Goal: Register for event/course

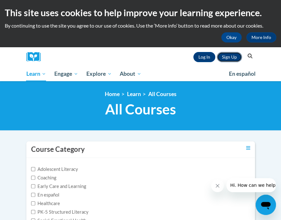
click at [224, 56] on link "Sign Up" at bounding box center [229, 57] width 25 height 10
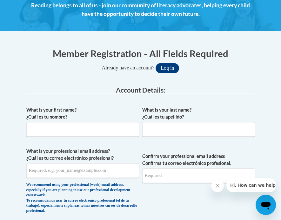
scroll to position [95, 0]
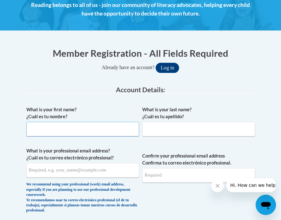
click at [42, 124] on input "What is your first name? ¿Cuál es tu nombre?" at bounding box center [82, 129] width 113 height 15
type input "Leanna"
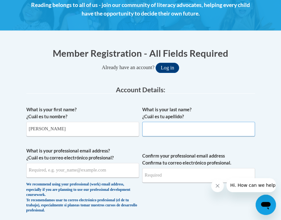
type input "McGuire"
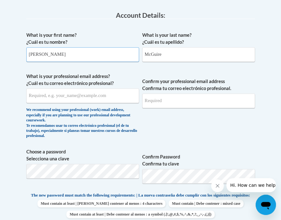
scroll to position [190, 0]
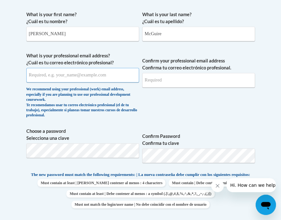
click at [46, 73] on input "What is your professional email address? ¿Cuál es tu correo electrónico profesi…" at bounding box center [82, 75] width 113 height 15
click at [30, 73] on input "llmcguire@lccaa.net" at bounding box center [82, 75] width 113 height 15
type input "lmcguire@lccaa.net"
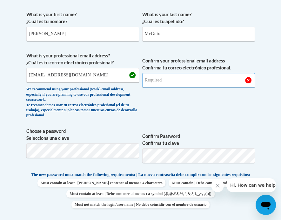
click at [171, 82] on input "Confirm your professional email address Confirma tu correo electrónico profesio…" at bounding box center [198, 80] width 113 height 15
type input "lmcguire@lccaa.net"
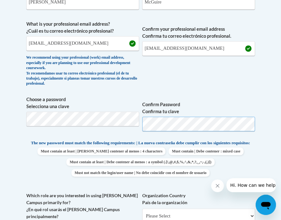
scroll to position [254, 0]
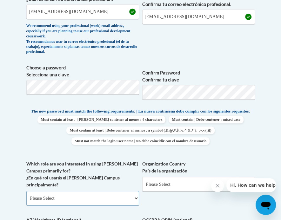
click at [41, 196] on select "Please Select College/University | Colegio/Universidad Community/Nonprofit Part…" at bounding box center [82, 198] width 113 height 15
select select "fbf2d438-af2f-41f8-98f1-81c410e29de3"
click at [26, 191] on select "Please Select College/University | Colegio/Universidad Community/Nonprofit Part…" at bounding box center [82, 198] width 113 height 15
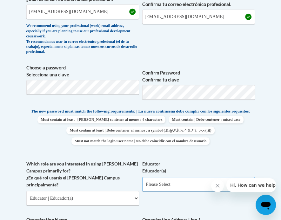
click at [175, 189] on select "Please Select Early Learning/Daycare Teacher/Family Home Care Provider | Maestr…" at bounding box center [198, 184] width 113 height 15
select select "5e2af403-4f2c-4e49-a02f-103e55d7b75b"
click at [142, 182] on select "Please Select Early Learning/Daycare Teacher/Family Home Care Provider | Maestr…" at bounding box center [198, 184] width 113 height 15
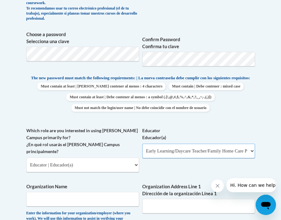
scroll to position [349, 0]
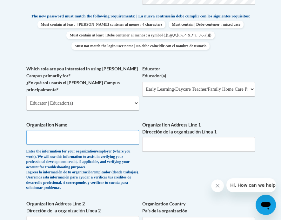
click at [39, 131] on input "Organization Name" at bounding box center [82, 137] width 113 height 15
type input "LCCAA"
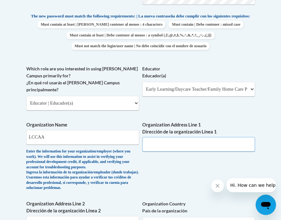
click at [161, 144] on input "Organization Address Line 1 Dirección de la organización Línea 1" at bounding box center [198, 144] width 113 height 15
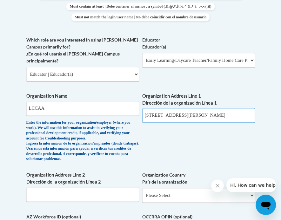
scroll to position [413, 0]
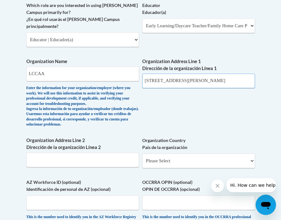
type input "631 Griswold RD"
click at [76, 167] on input "Organization Address Line 2 Dirección de la organización Línea 2" at bounding box center [82, 160] width 113 height 15
type input "Elyria"
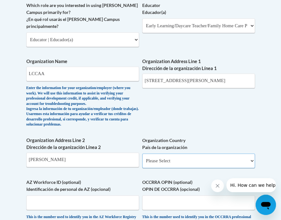
click at [170, 168] on select "Please Select United States | Estados Unidos Outside of the United States | Fue…" at bounding box center [198, 161] width 113 height 15
select select "ad49bcad-a171-4b2e-b99c-48b446064914"
click at [142, 162] on select "Please Select United States | Estados Unidos Outside of the United States | Fue…" at bounding box center [198, 161] width 113 height 15
select select
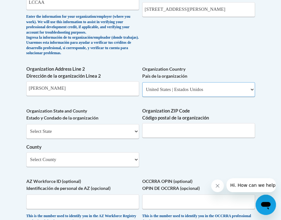
scroll to position [508, 0]
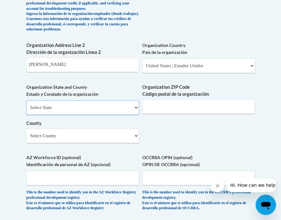
click at [59, 115] on select "Select State Alabama Alaska Arizona Arkansas California Colorado Connecticut De…" at bounding box center [82, 107] width 113 height 15
select select "Ohio"
click at [26, 109] on select "Select State Alabama Alaska Arizona Arkansas California Colorado Connecticut De…" at bounding box center [82, 107] width 113 height 15
click at [182, 114] on input "Organization ZIP Code Código postal de la organización" at bounding box center [198, 106] width 113 height 15
type input "44035"
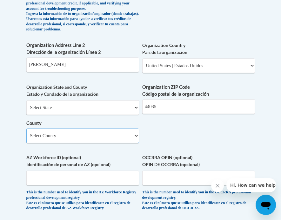
click at [65, 143] on select "Select County Adams Allen Ashland Ashtabula Athens Auglaize Belmont Brown Butle…" at bounding box center [82, 136] width 113 height 15
select select "Lorain"
click at [26, 137] on select "Select County Adams Allen Ashland Ashtabula Athens Auglaize Belmont Brown Butle…" at bounding box center [82, 136] width 113 height 15
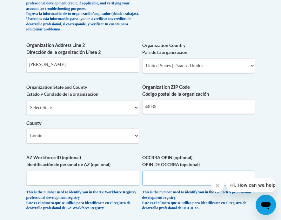
click at [159, 185] on input "OCCRRA OPIN (optional) OPIN DE OCCRRA (opcional)" at bounding box center [198, 178] width 113 height 15
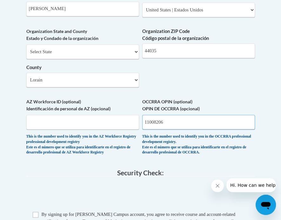
scroll to position [571, 0]
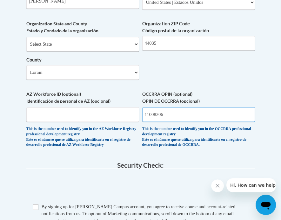
type input "11008206"
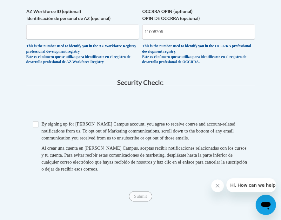
scroll to position [667, 0]
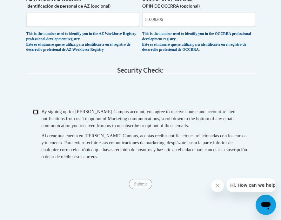
click at [35, 115] on input "Checkbox" at bounding box center [36, 112] width 6 height 6
checkbox input "true"
click at [144, 189] on input "Submit" at bounding box center [140, 184] width 23 height 10
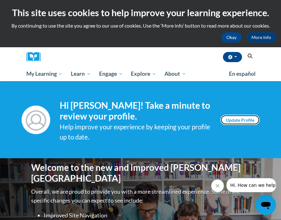
click at [245, 122] on link "Update Profile" at bounding box center [239, 120] width 39 height 10
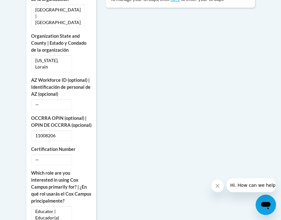
scroll to position [317, 0]
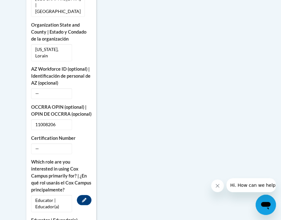
click at [36, 195] on span "Educator | Educador(a)" at bounding box center [51, 203] width 41 height 17
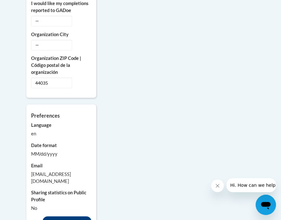
scroll to position [635, 0]
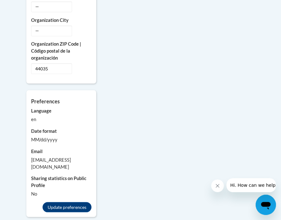
click at [214, 185] on button "Close message from company" at bounding box center [217, 186] width 13 height 13
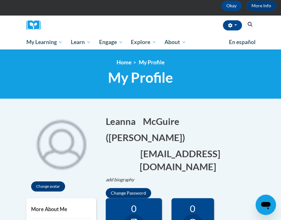
scroll to position [0, 0]
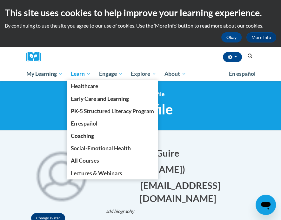
click at [73, 73] on span "Learn" at bounding box center [81, 74] width 20 height 8
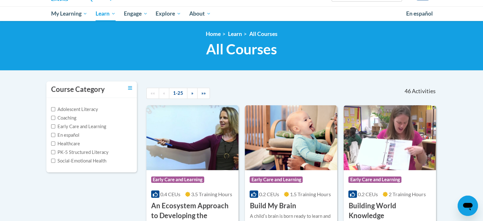
scroll to position [63, 0]
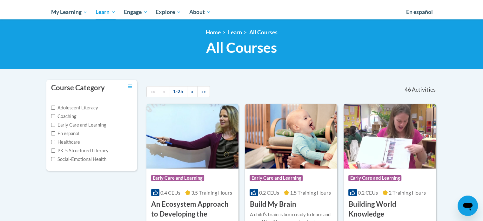
click at [50, 124] on div "Adolescent Literacy Coaching Early Care and Learning En español Healthcare PK-5…" at bounding box center [91, 133] width 90 height 74
click at [58, 123] on label "Early Care and Learning" at bounding box center [78, 124] width 55 height 7
click at [55, 123] on input "Early Care and Learning" at bounding box center [53, 125] width 4 height 4
checkbox input "true"
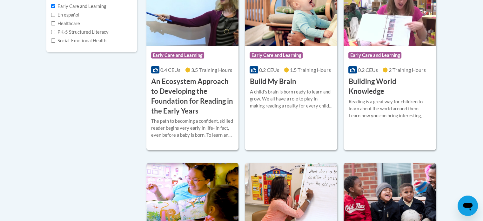
scroll to position [190, 0]
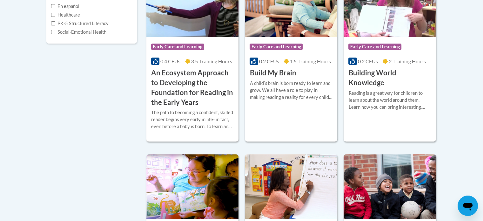
click at [188, 69] on h3 "An Ecosystem Approach to Developing the Foundation for Reading in the Early Yea…" at bounding box center [192, 87] width 83 height 39
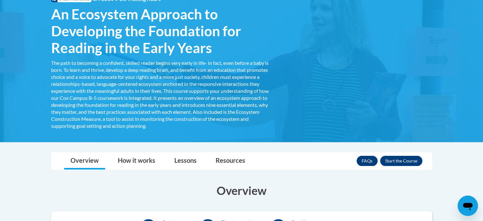
scroll to position [127, 0]
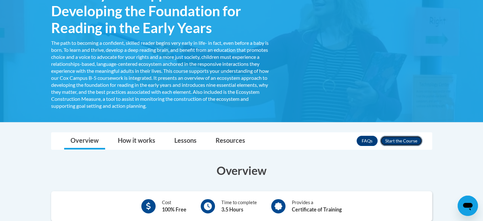
click at [398, 140] on button "Enroll" at bounding box center [401, 141] width 42 height 10
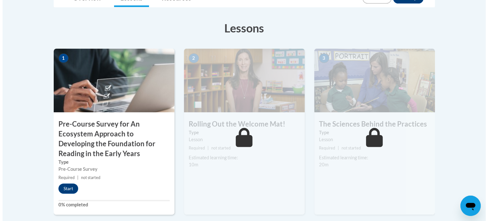
scroll to position [190, 0]
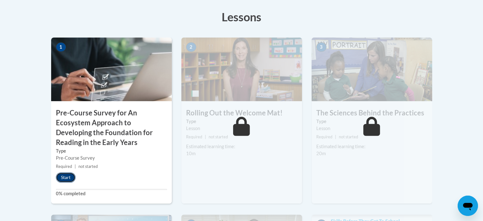
click at [60, 176] on button "Start" at bounding box center [66, 177] width 20 height 10
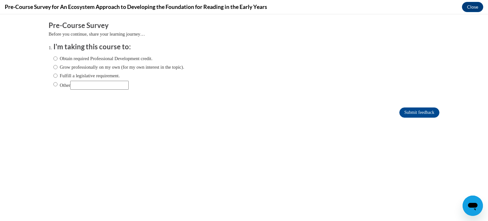
scroll to position [0, 0]
click at [53, 58] on input "Obtain required Professional Development credit." at bounding box center [55, 58] width 4 height 7
radio input "true"
click at [405, 113] on input "Submit feedback" at bounding box center [419, 112] width 40 height 10
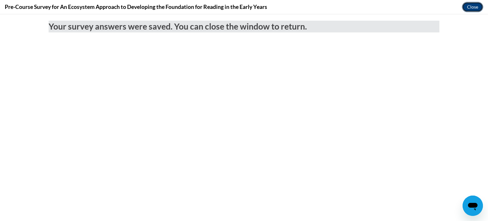
drag, startPoint x: 474, startPoint y: 5, endPoint x: 460, endPoint y: 33, distance: 31.2
click at [474, 5] on button "Close" at bounding box center [472, 7] width 21 height 10
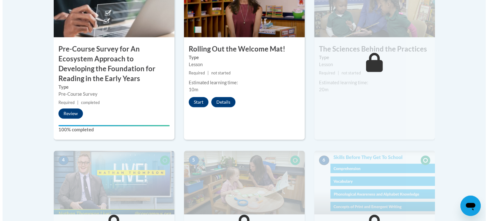
scroll to position [222, 0]
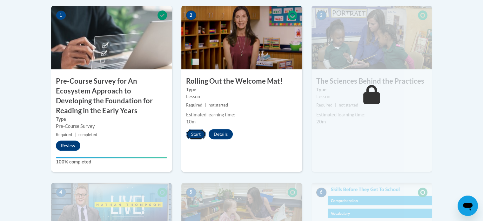
click at [193, 134] on button "Start" at bounding box center [196, 134] width 20 height 10
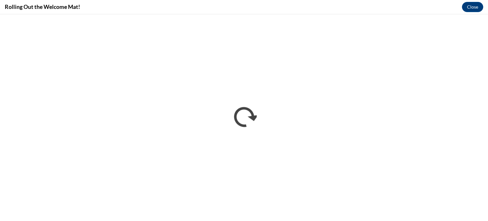
scroll to position [0, 0]
